Goal: Task Accomplishment & Management: Manage account settings

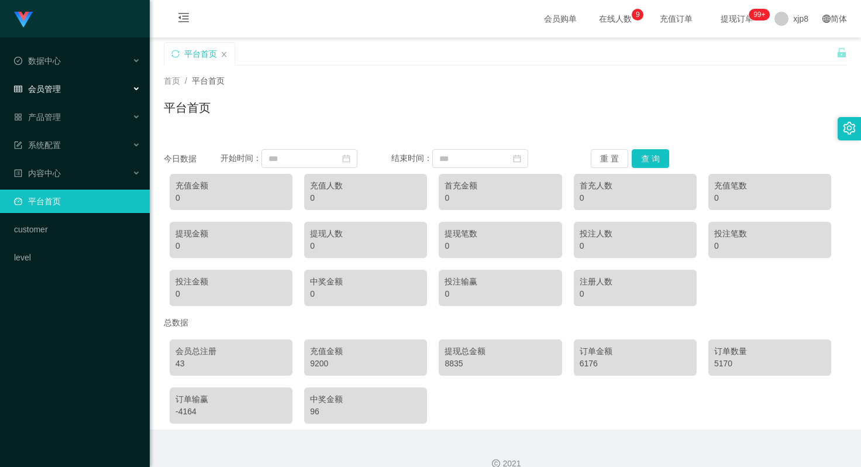
click at [78, 87] on div "会员管理" at bounding box center [75, 88] width 150 height 23
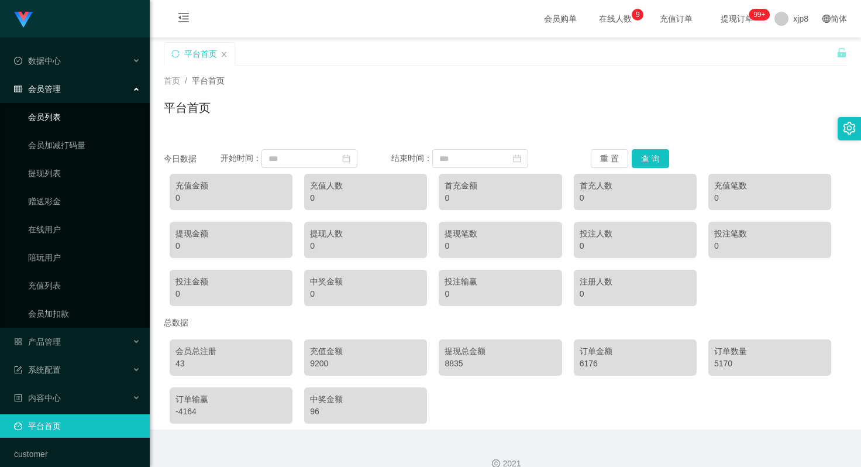
click at [64, 115] on link "会员列表" at bounding box center [84, 116] width 112 height 23
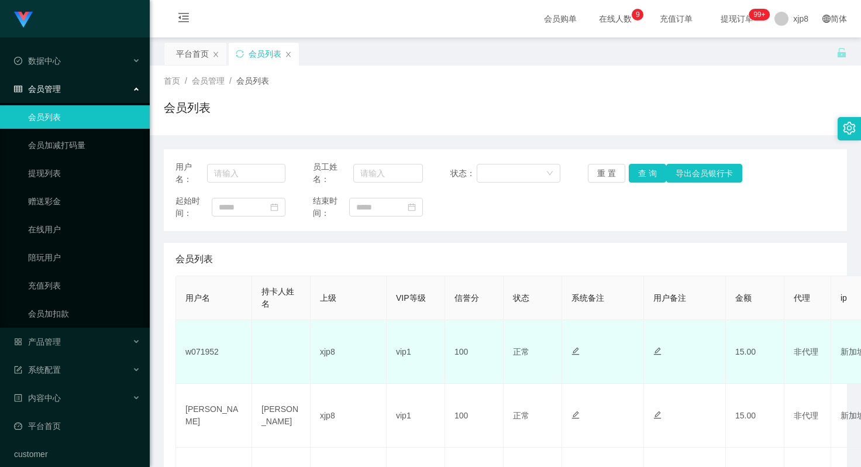
click at [199, 356] on td "w071952" at bounding box center [214, 352] width 76 height 64
copy td "w071952"
